Goal: Task Accomplishment & Management: Complete application form

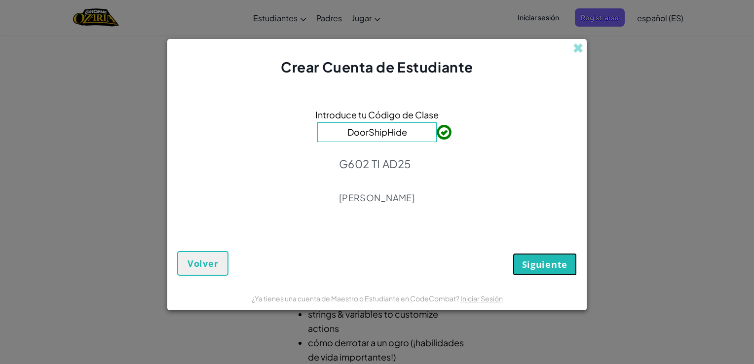
click at [530, 261] on span "Siguiente" at bounding box center [544, 265] width 45 height 12
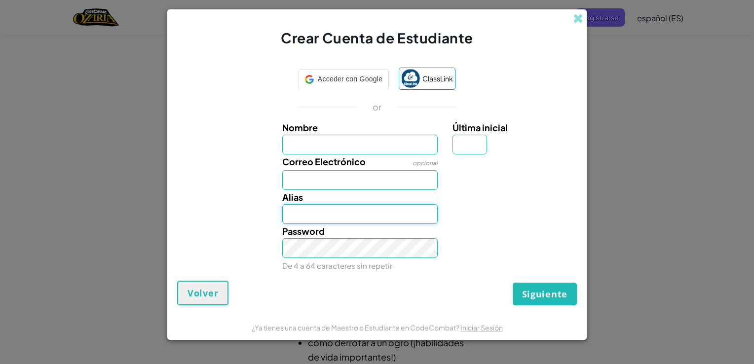
type input "[EMAIL_ADDRESS][DOMAIN_NAME]"
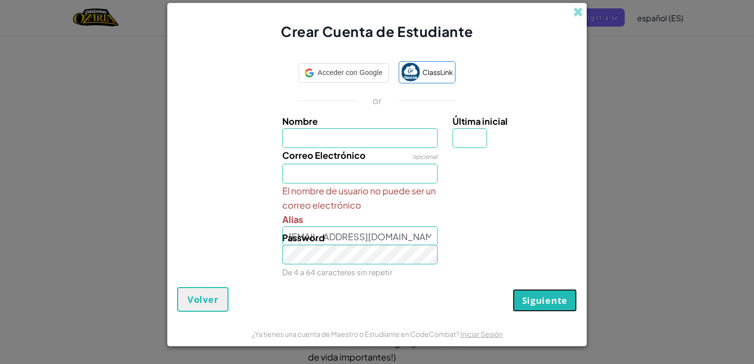
click at [538, 296] on span "Siguiente" at bounding box center [544, 301] width 45 height 12
click at [393, 133] on input "Nombre" at bounding box center [360, 138] width 156 height 20
type input "Israel"
type input "[EMAIL_ADDRESS][DOMAIN_NAME]"
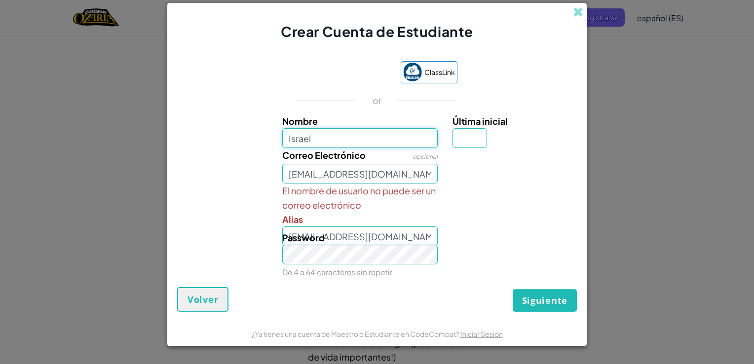
type input "Israel"
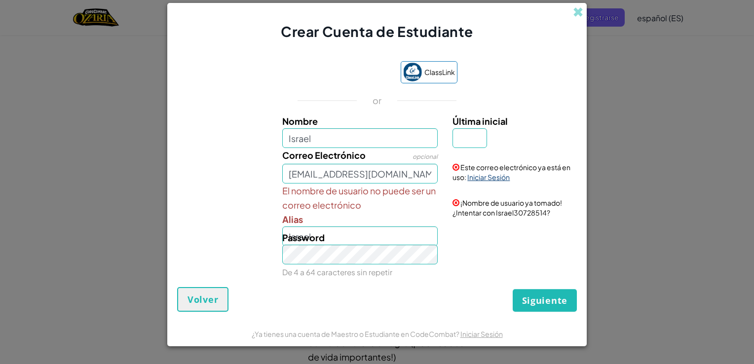
click at [479, 178] on link "Iniciar Sesión" at bounding box center [488, 177] width 42 height 9
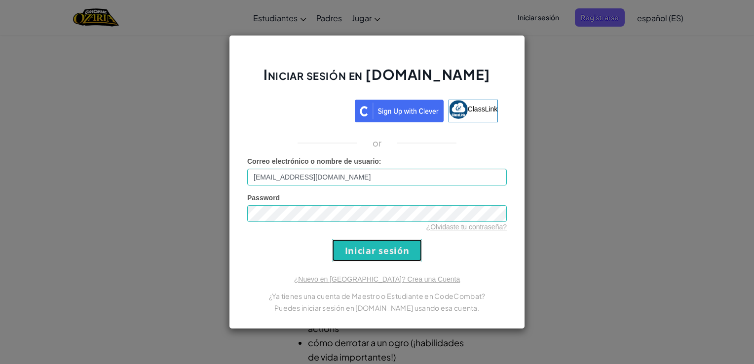
click at [369, 251] on input "Iniciar sesión" at bounding box center [377, 250] width 90 height 22
